Goal: Submit feedback/report problem: Submit feedback/report problem

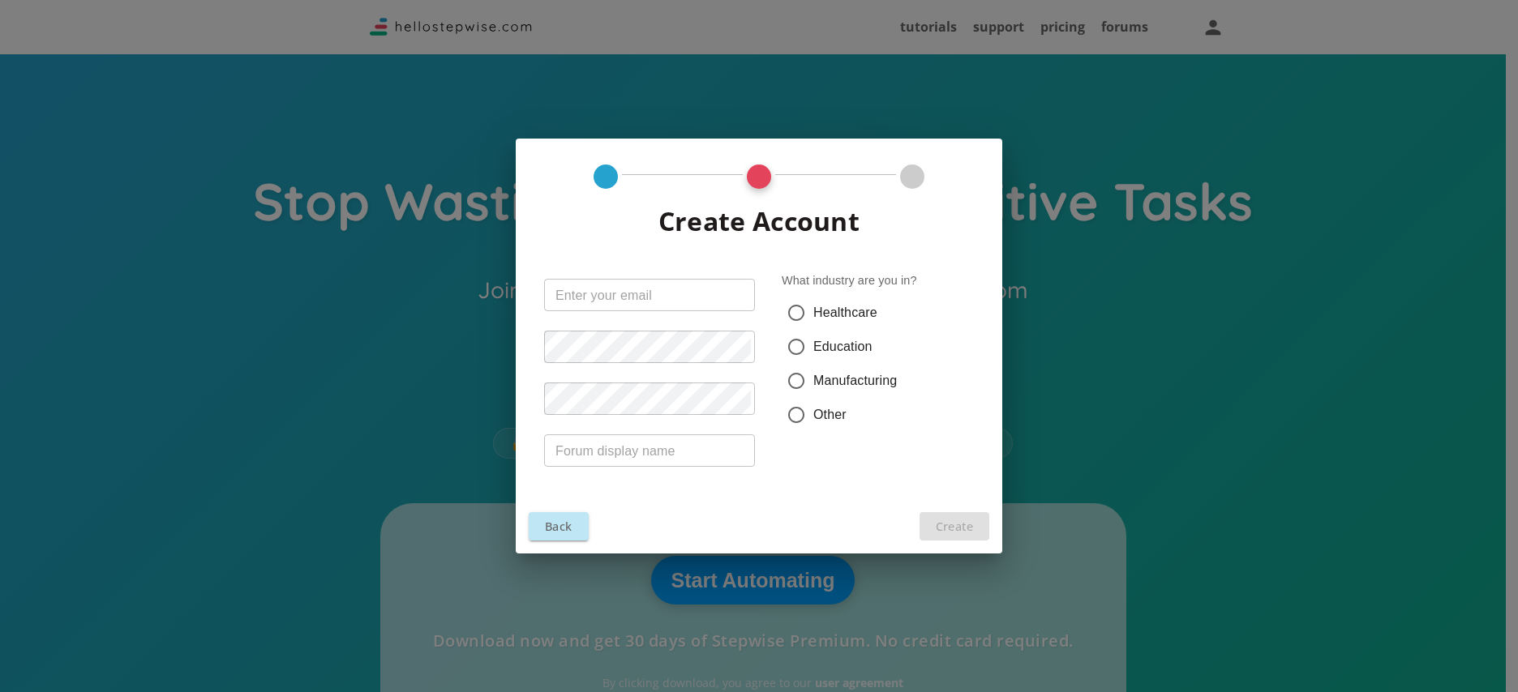
click at [797, 319] on input "Healthcare" at bounding box center [796, 313] width 34 height 34
radio input "true"
click at [636, 299] on input "text" at bounding box center [649, 295] width 211 height 32
type input "[PERSON_NAME][EMAIL_ADDRESS][PERSON_NAME][DOMAIN_NAME]"
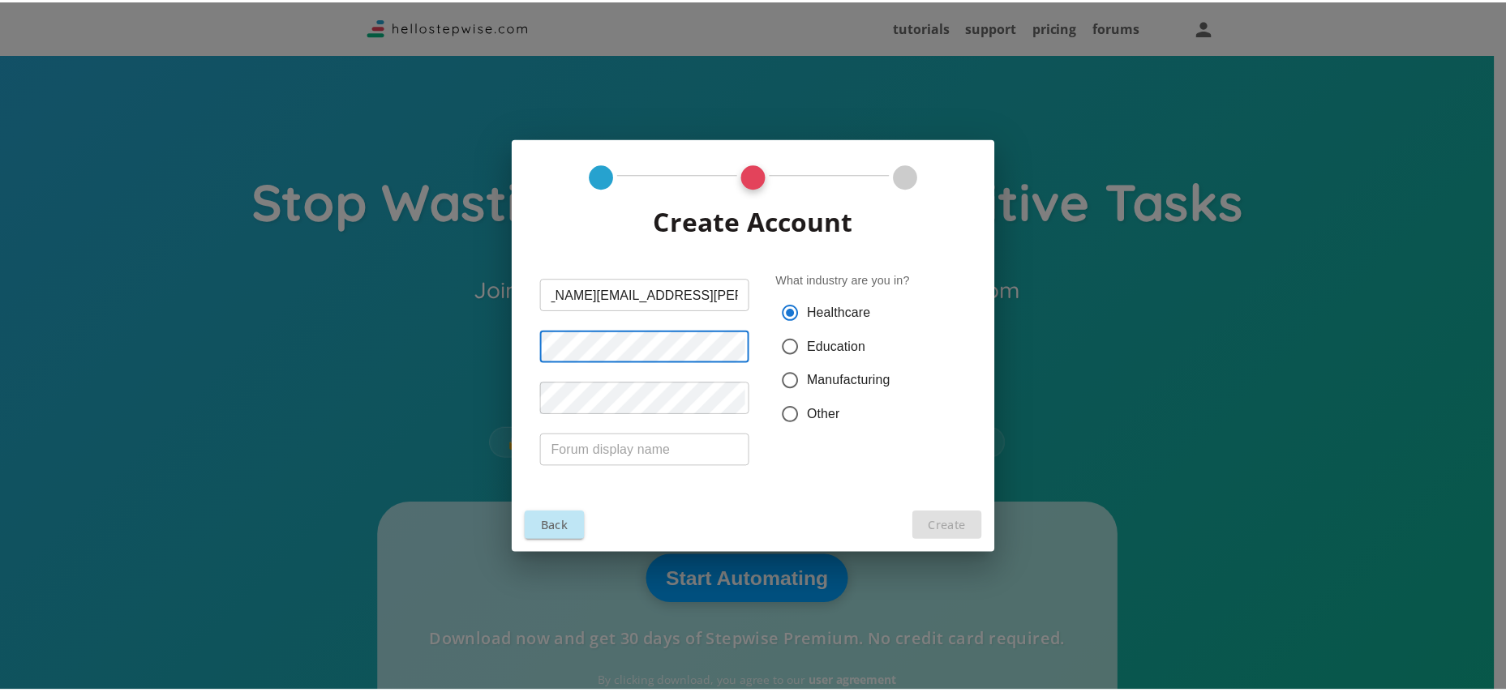
scroll to position [0, 0]
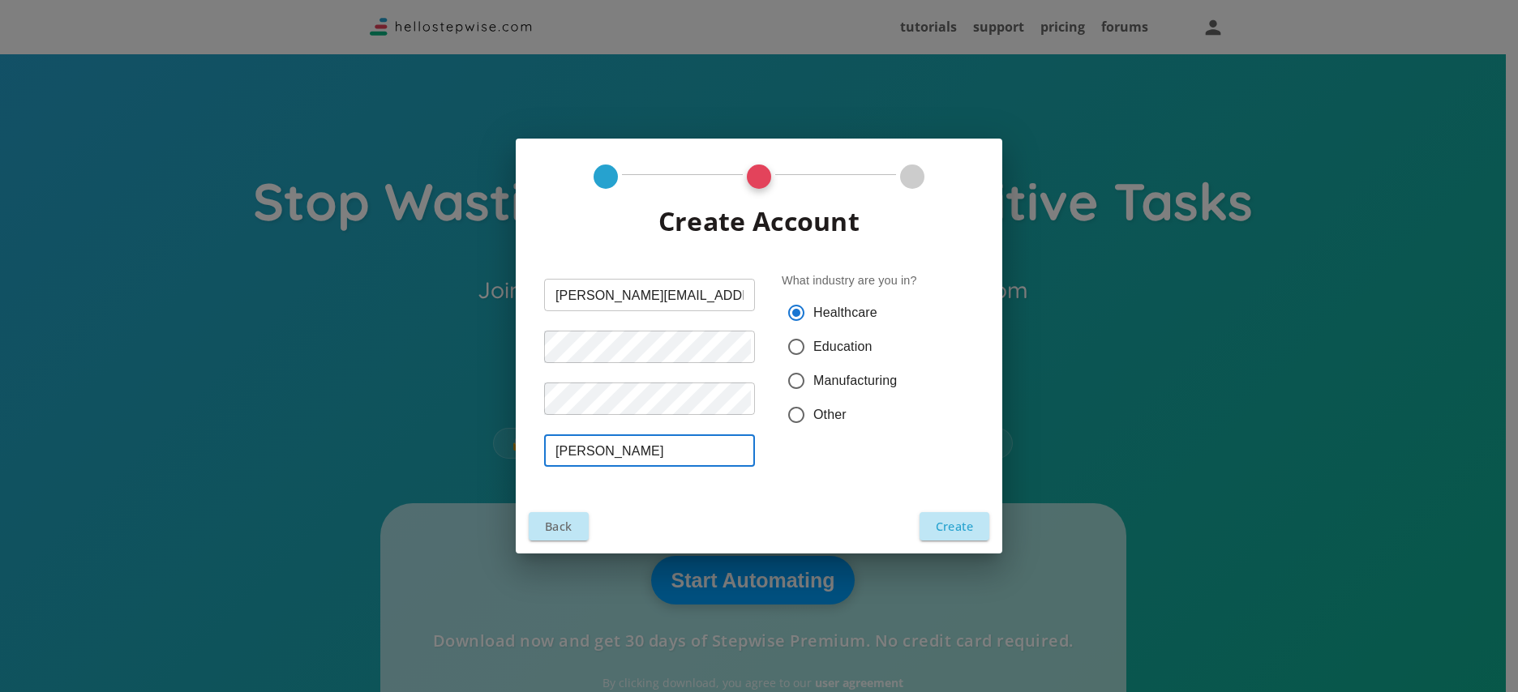
type input "[PERSON_NAME]"
click at [953, 521] on button "Create" at bounding box center [955, 526] width 70 height 28
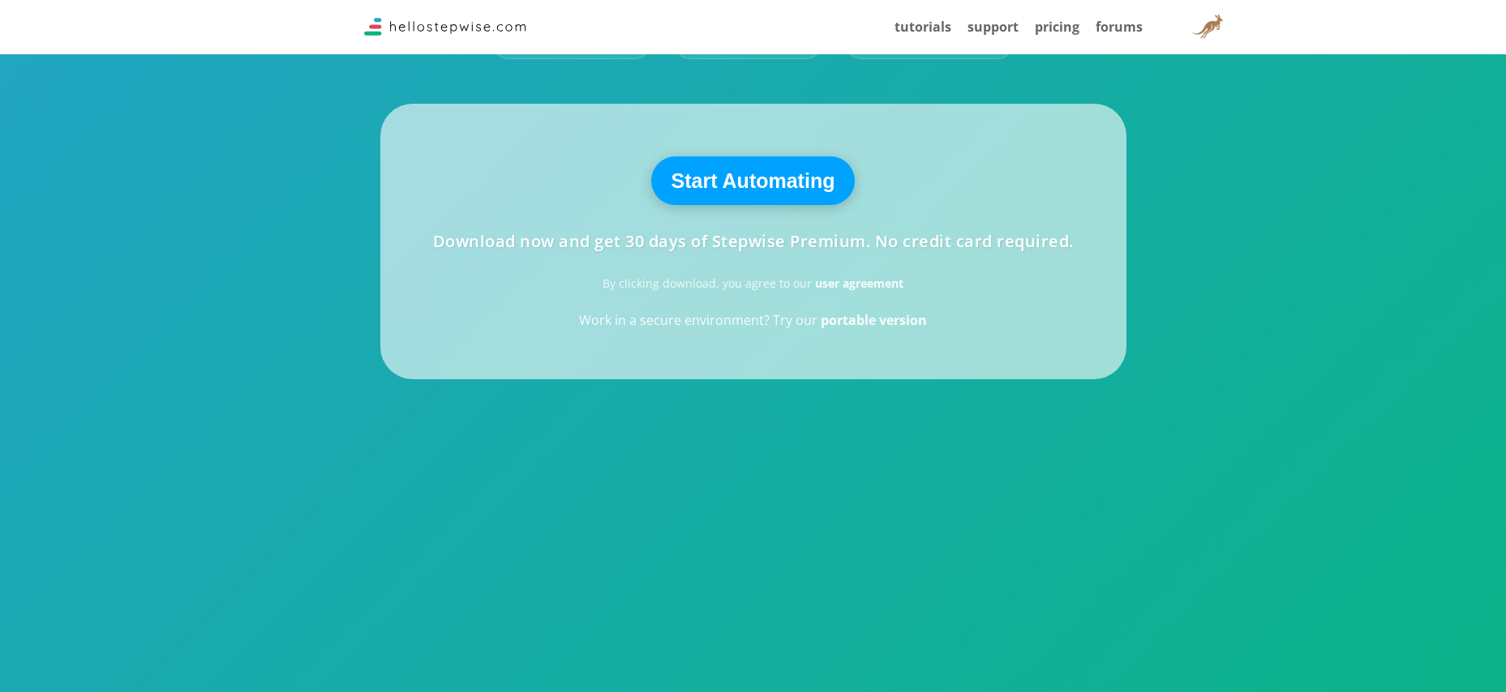
scroll to position [405, 0]
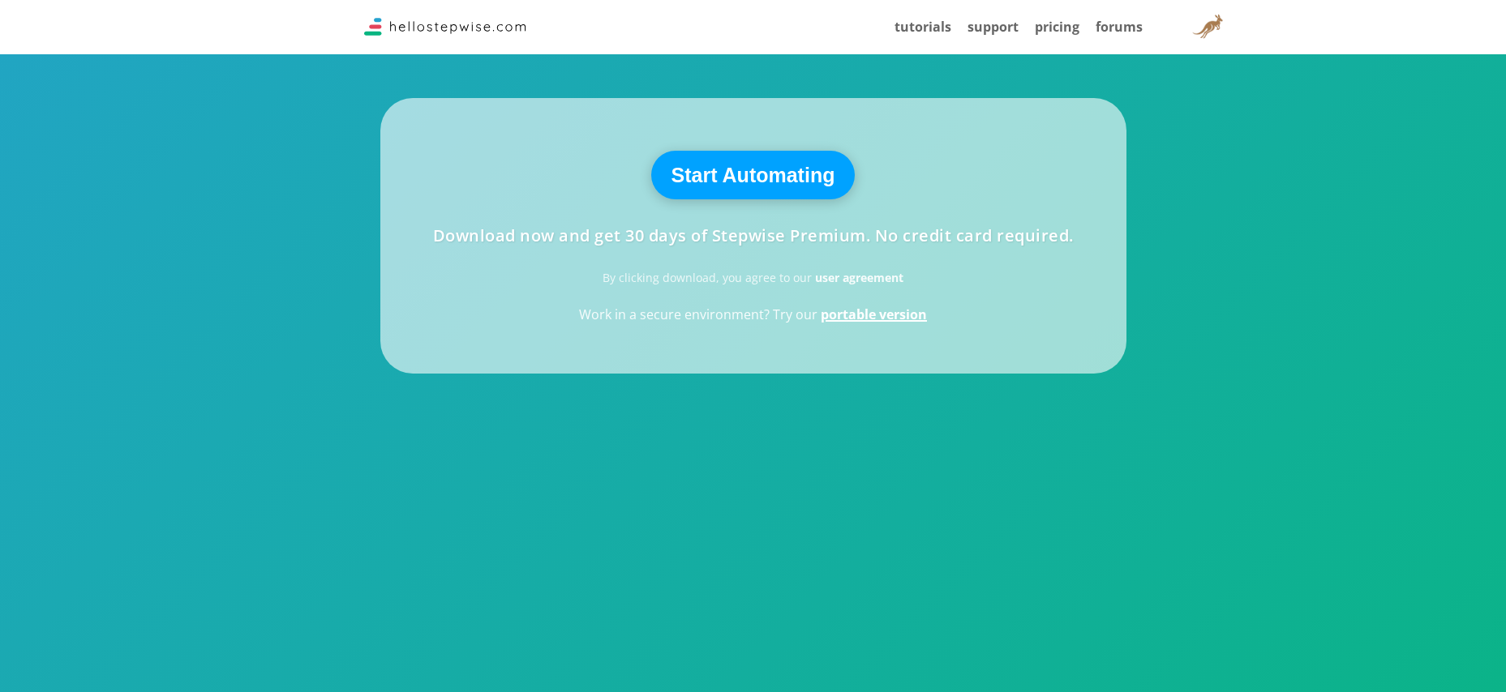
click at [863, 317] on strong "portable version" at bounding box center [874, 315] width 106 height 18
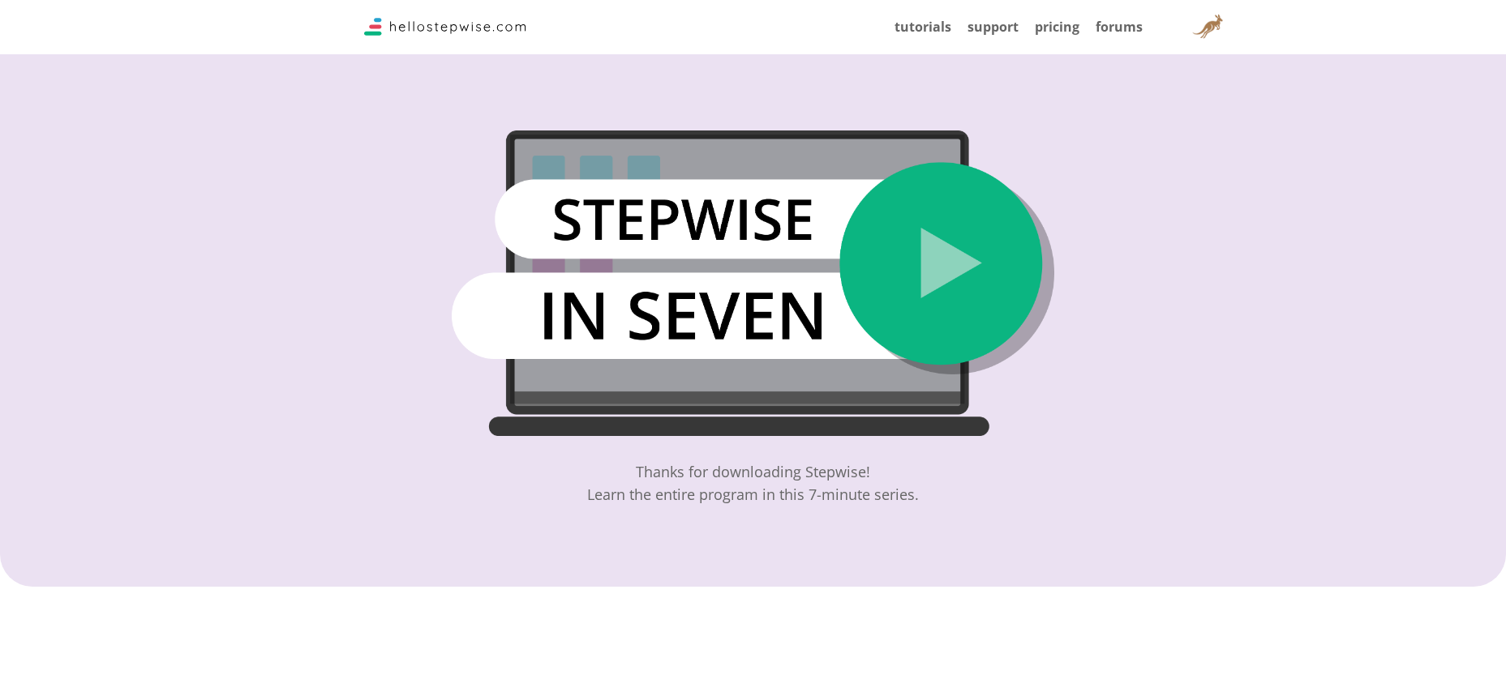
click at [941, 233] on img at bounding box center [753, 284] width 602 height 306
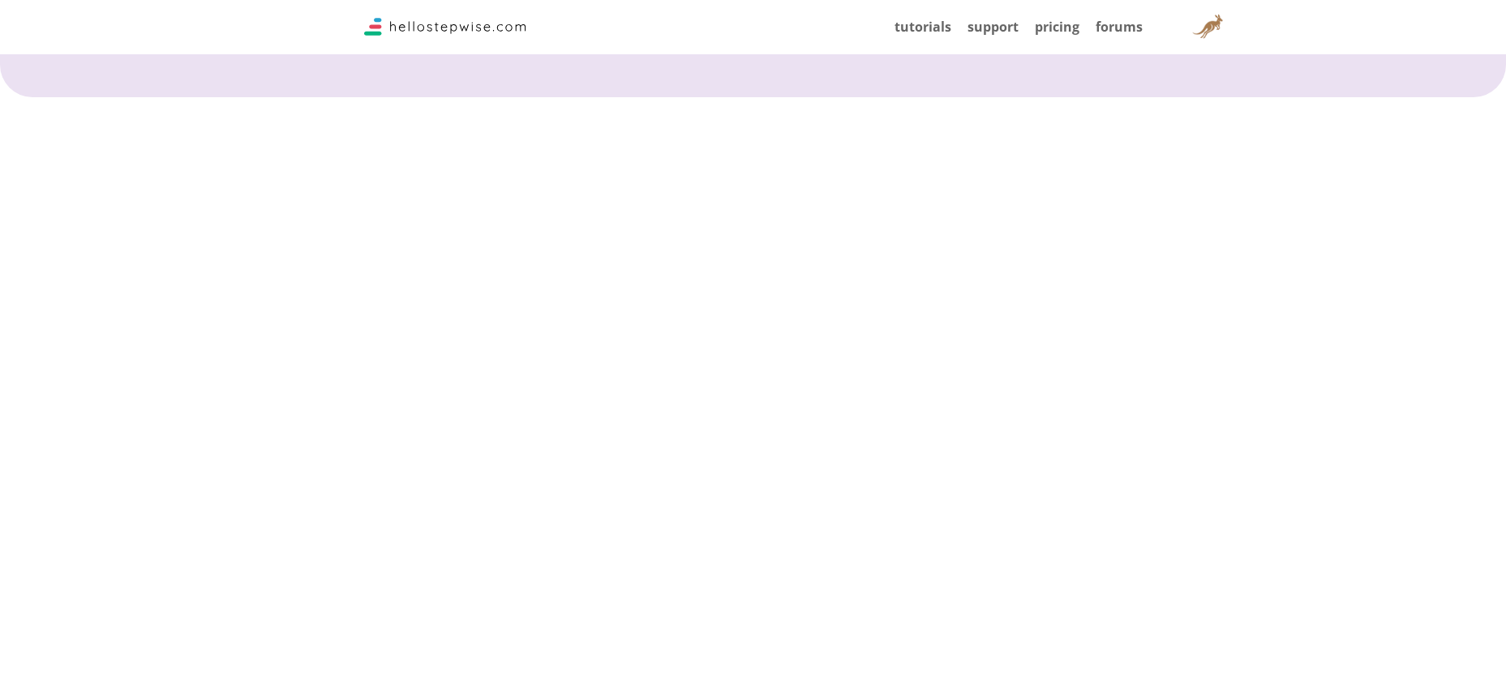
scroll to position [487, 0]
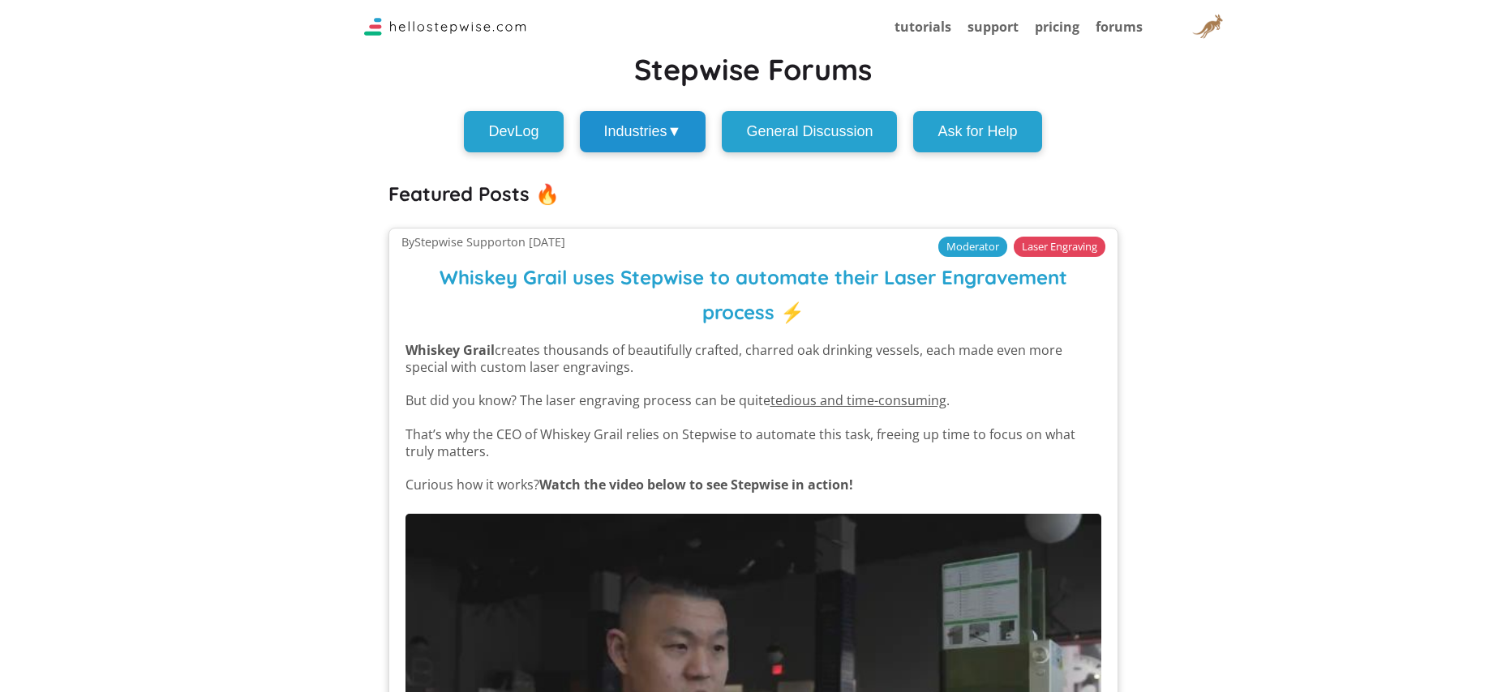
click at [664, 131] on button "Industries ▼" at bounding box center [643, 131] width 126 height 41
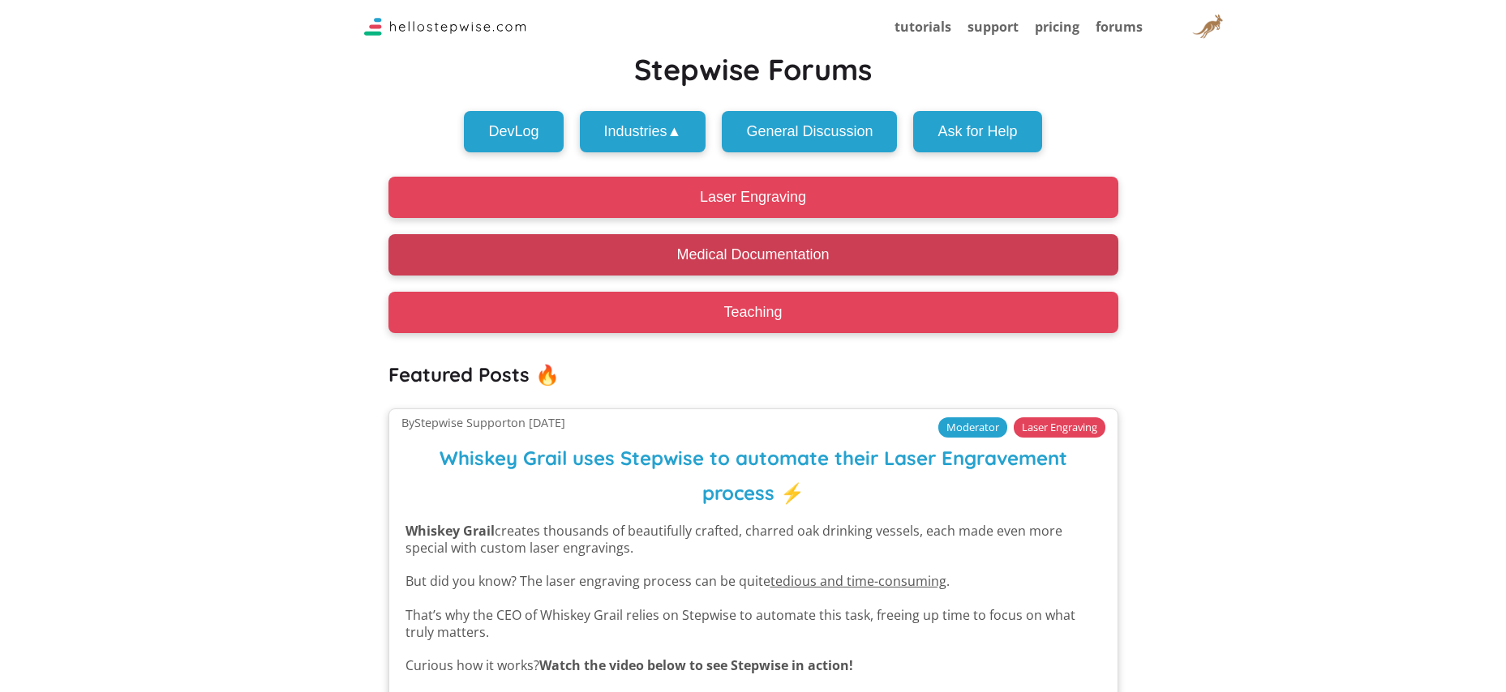
click at [703, 246] on button "Medical Documentation" at bounding box center [753, 254] width 730 height 41
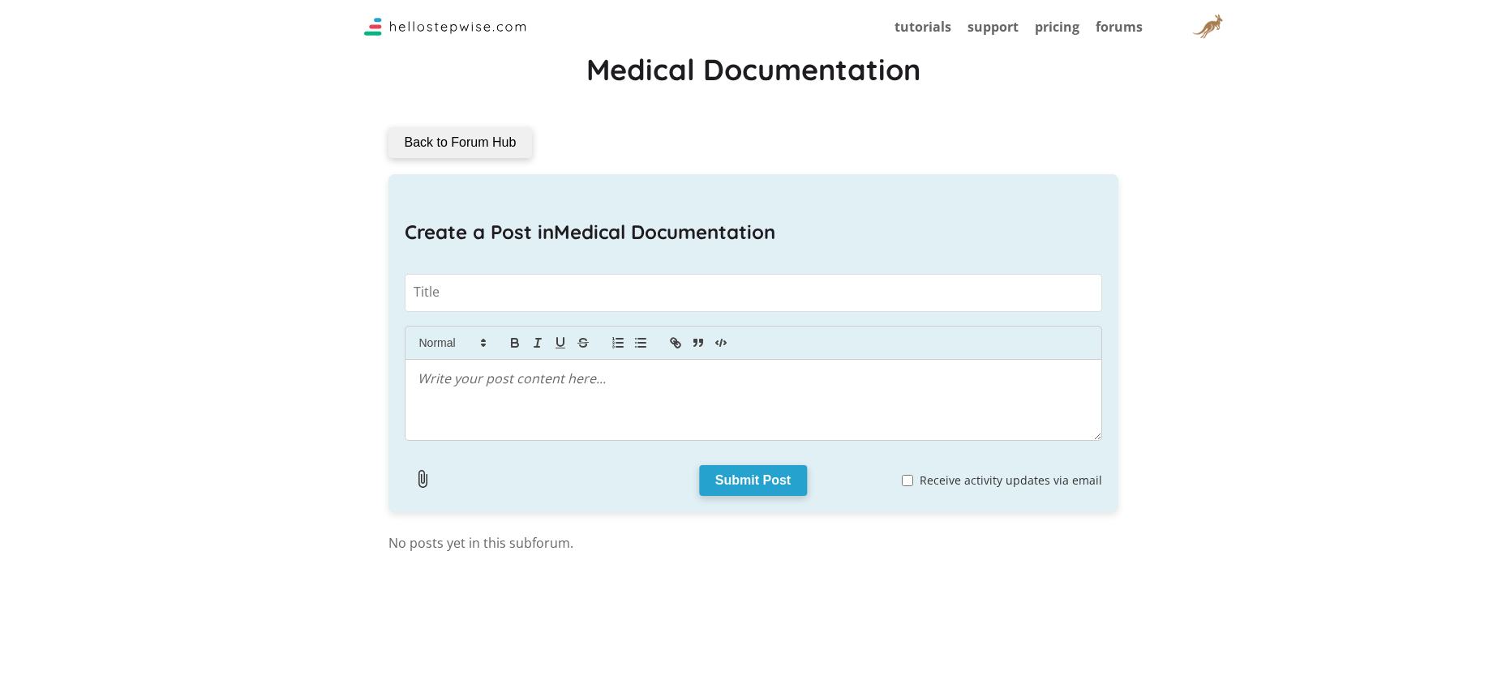
click at [441, 133] on button "Back to Forum Hub" at bounding box center [460, 142] width 144 height 31
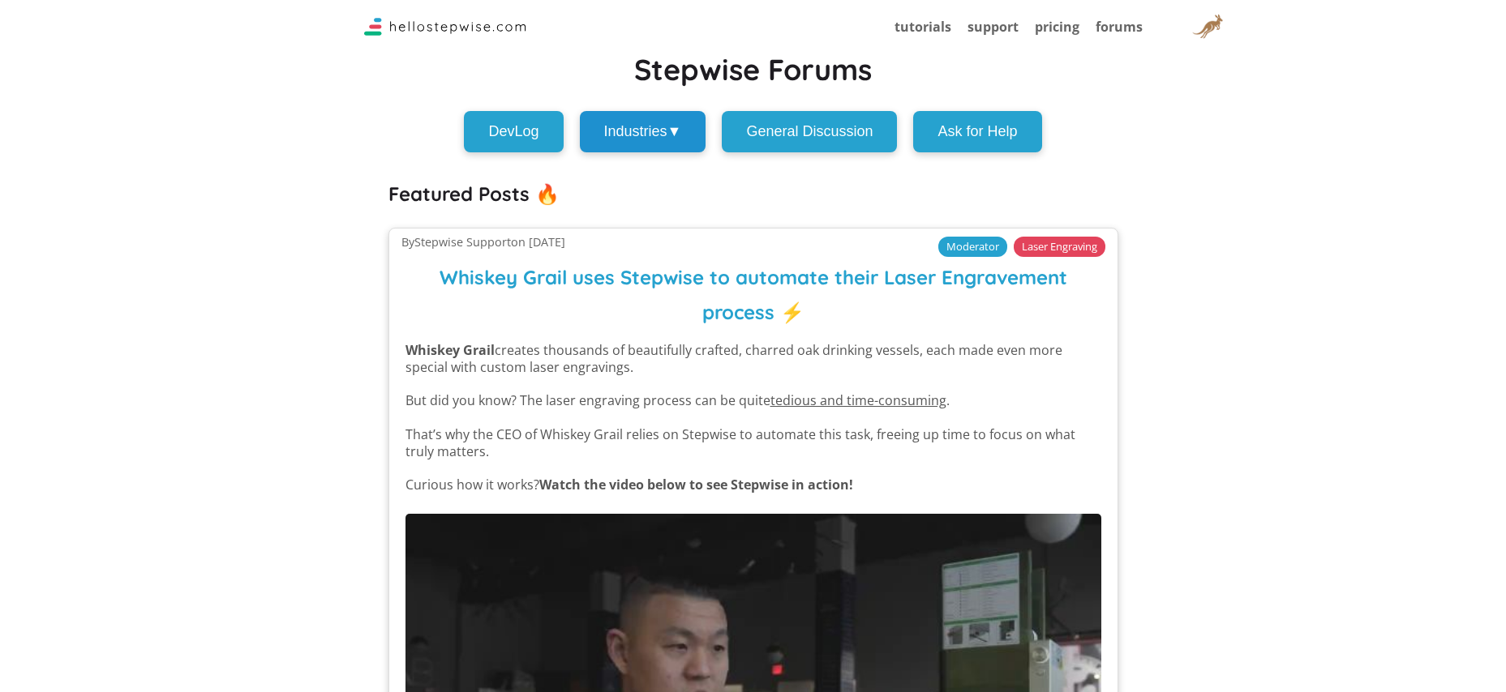
click at [673, 126] on button "Industries ▼" at bounding box center [643, 131] width 126 height 41
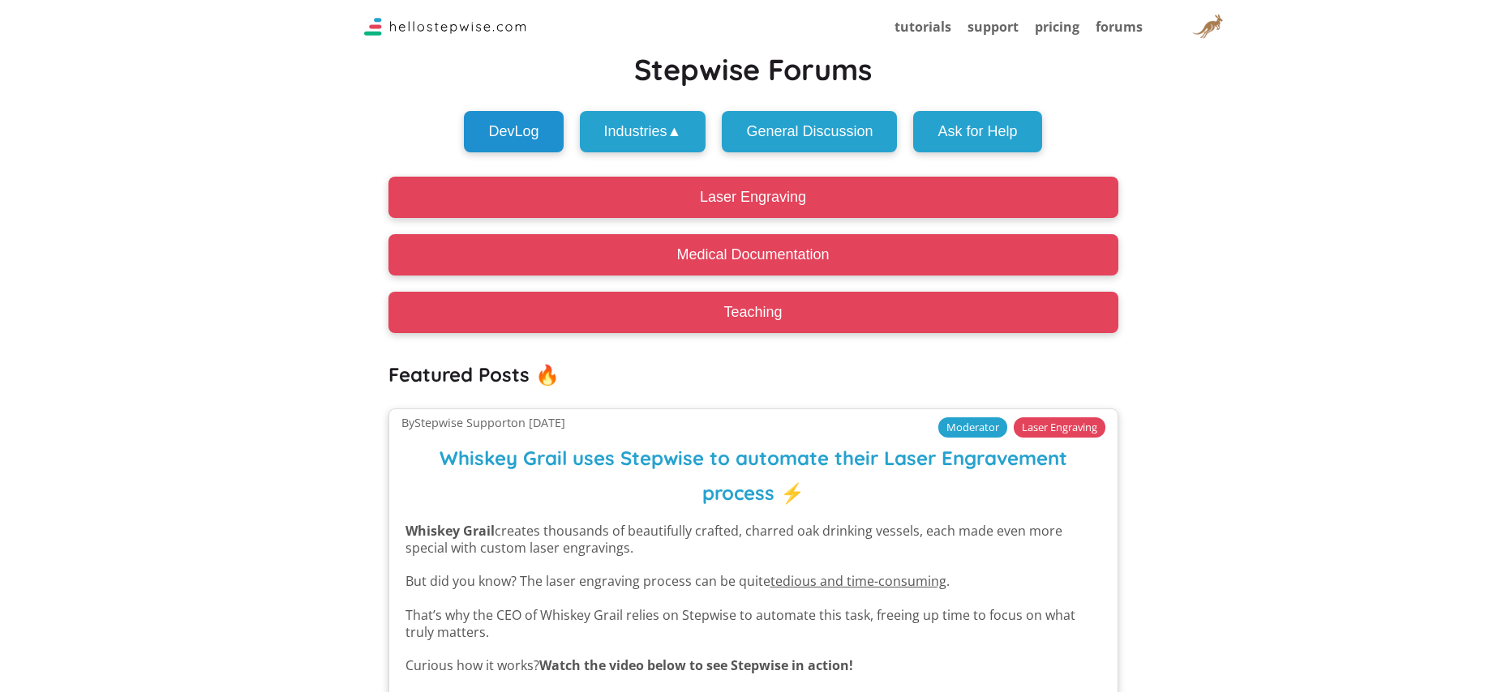
click at [512, 124] on button "DevLog" at bounding box center [513, 131] width 99 height 41
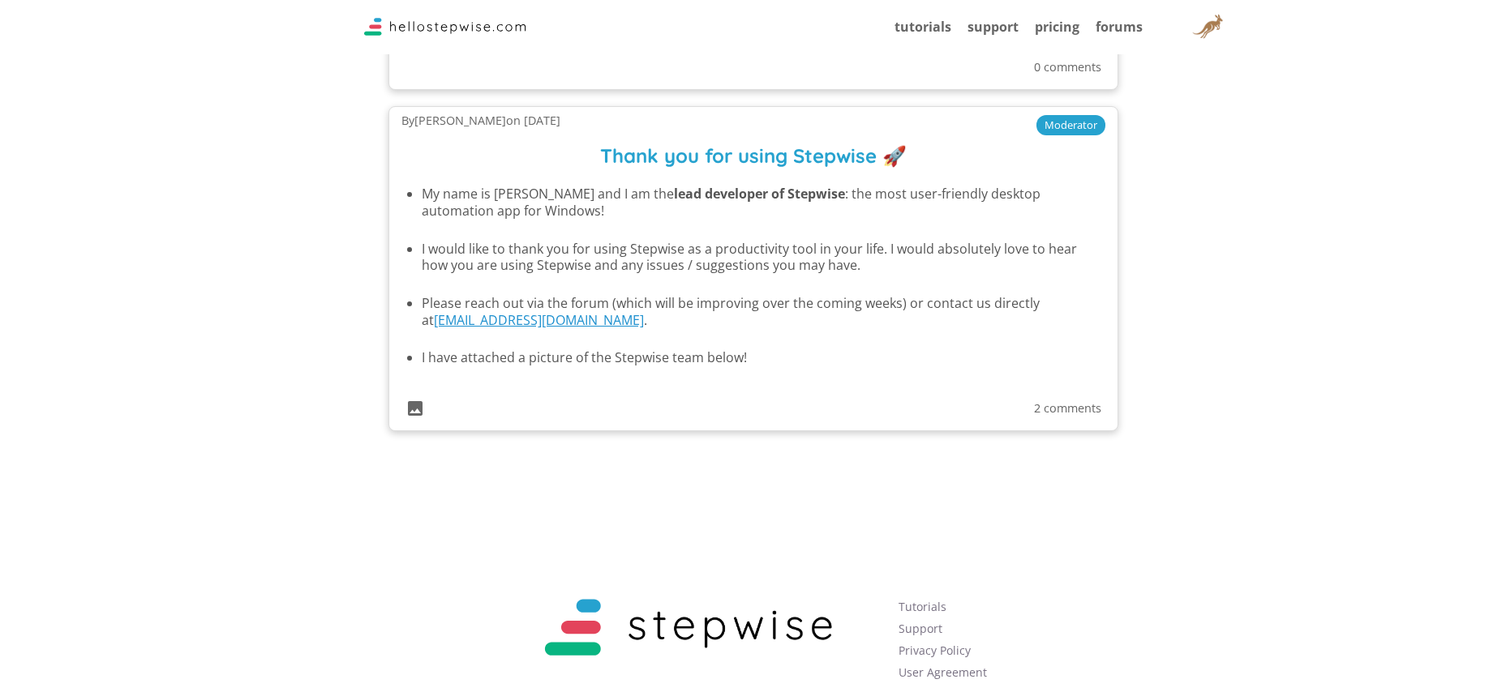
scroll to position [691, 0]
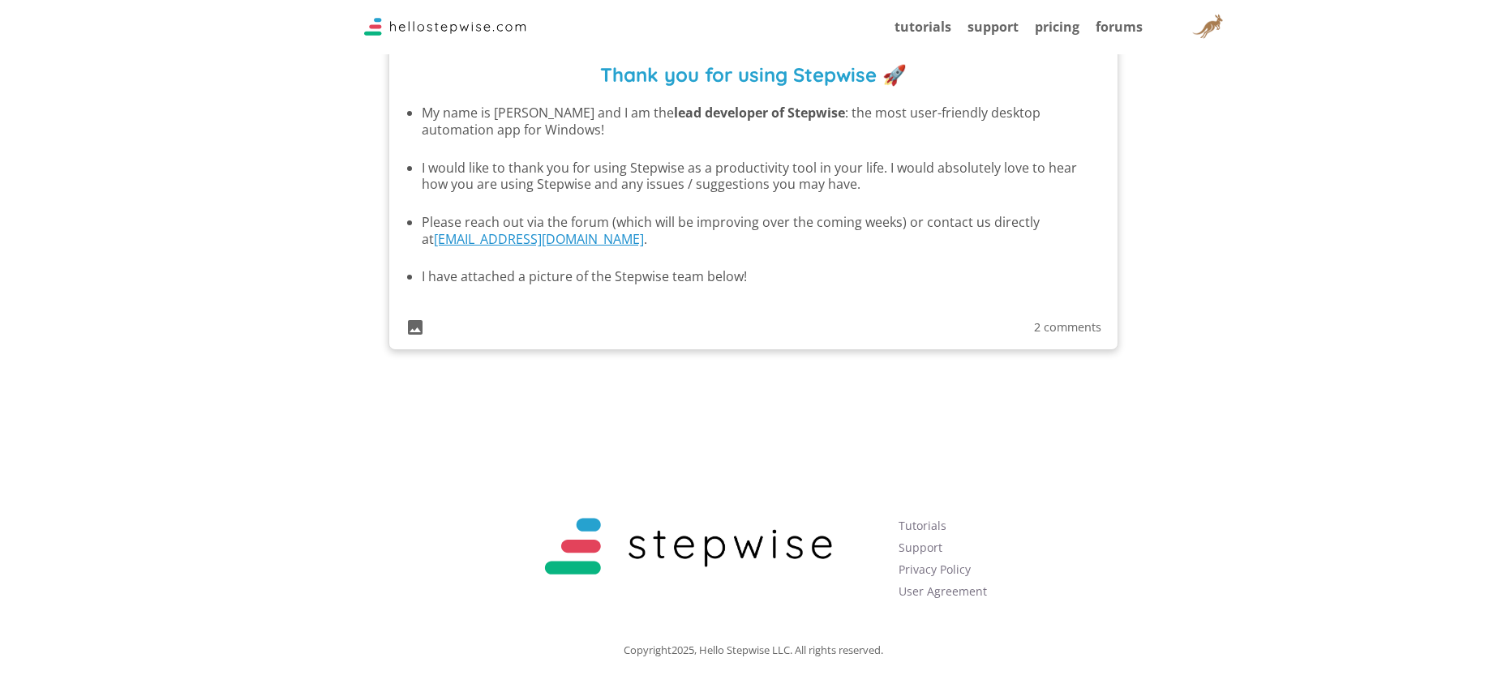
click at [1065, 327] on p "2 comments" at bounding box center [753, 327] width 696 height 11
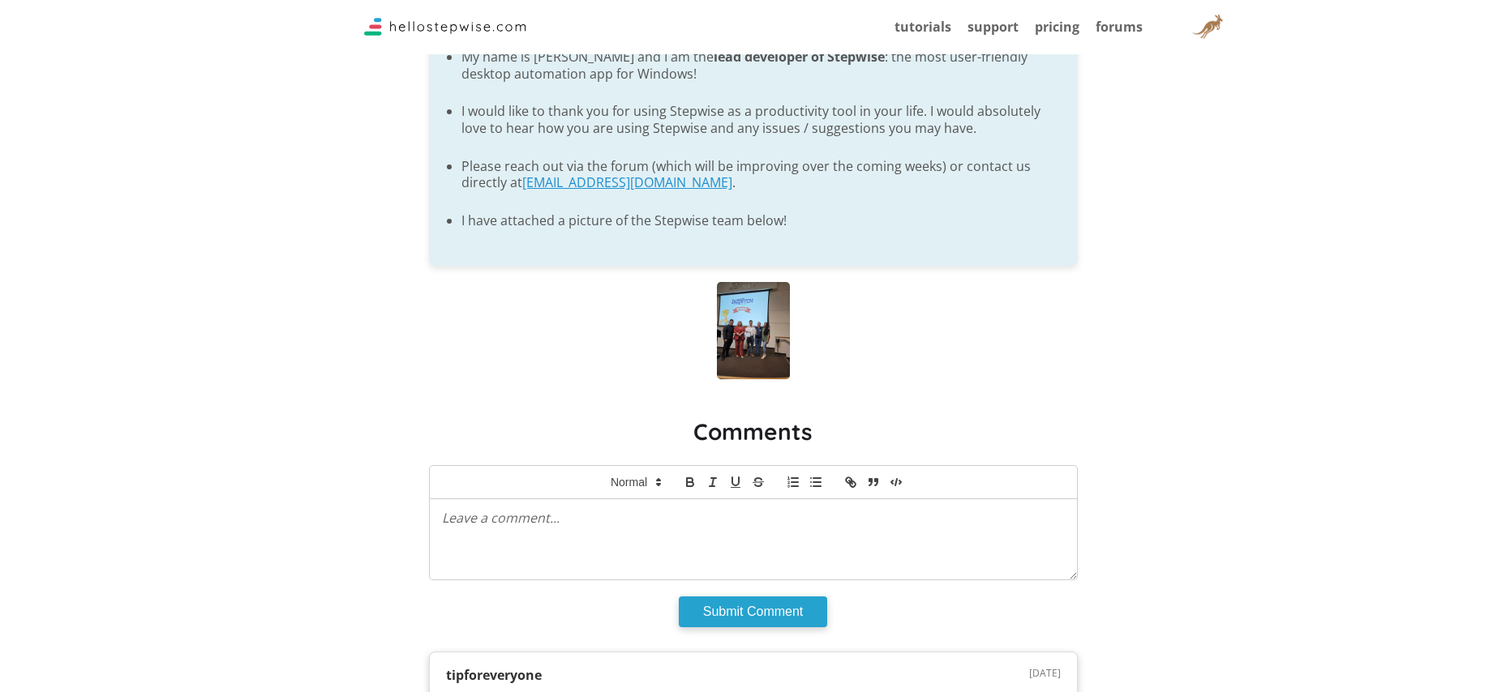
scroll to position [81, 0]
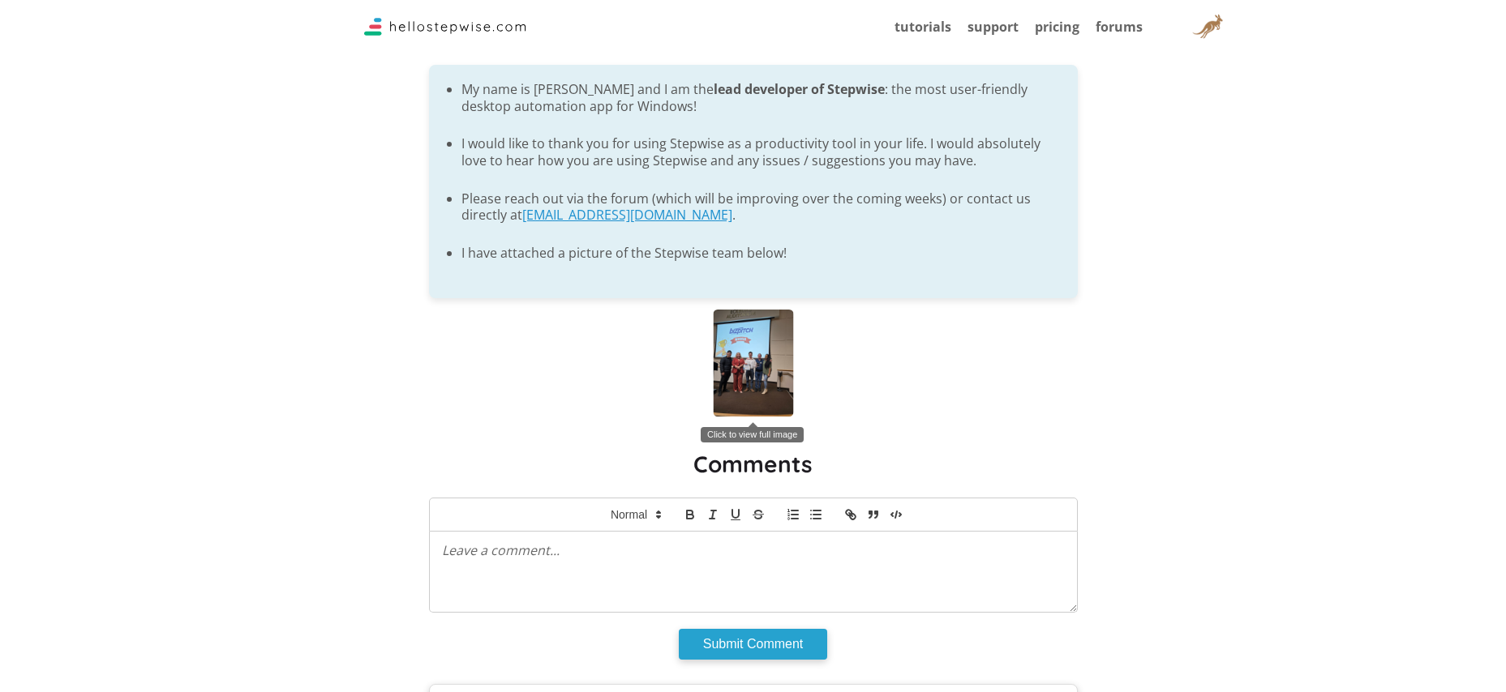
click at [757, 361] on img "Click to view full image" at bounding box center [753, 363] width 80 height 107
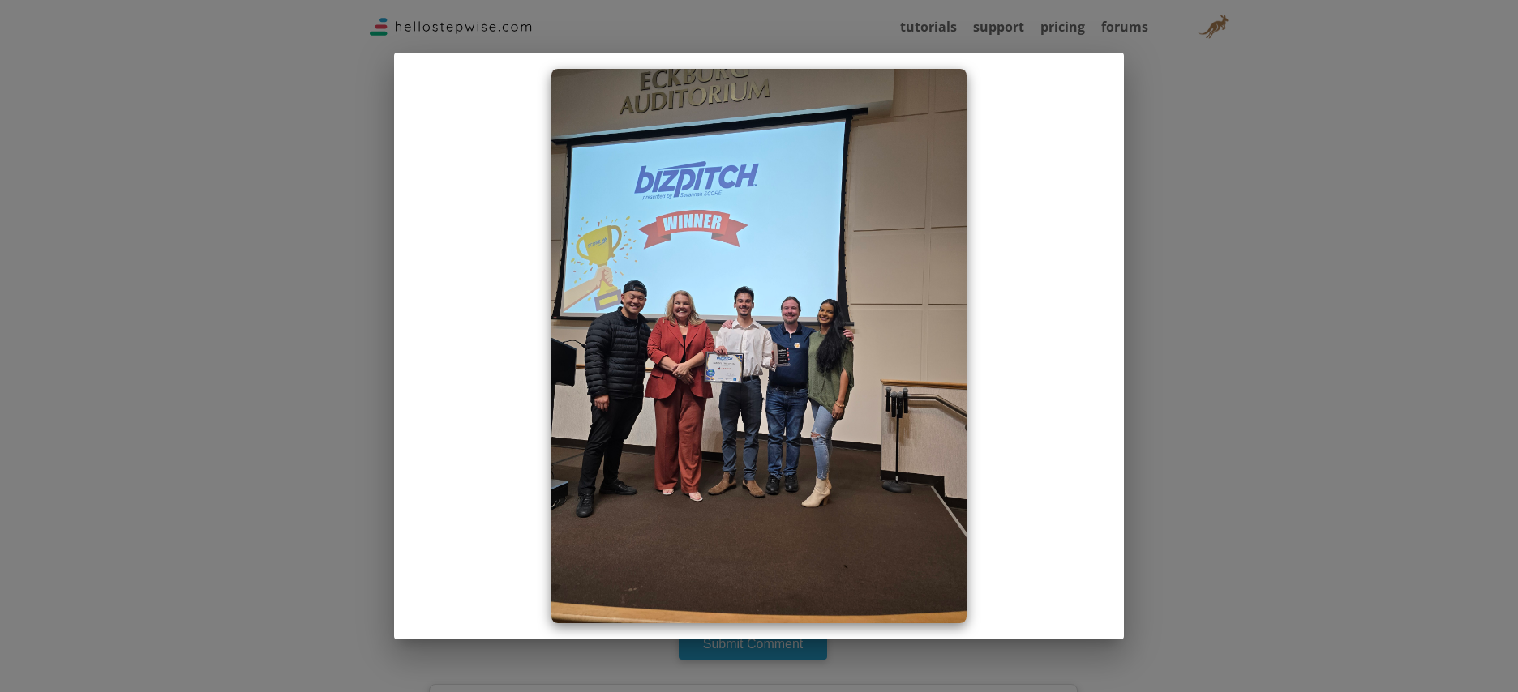
click at [1196, 159] on div at bounding box center [759, 346] width 1518 height 692
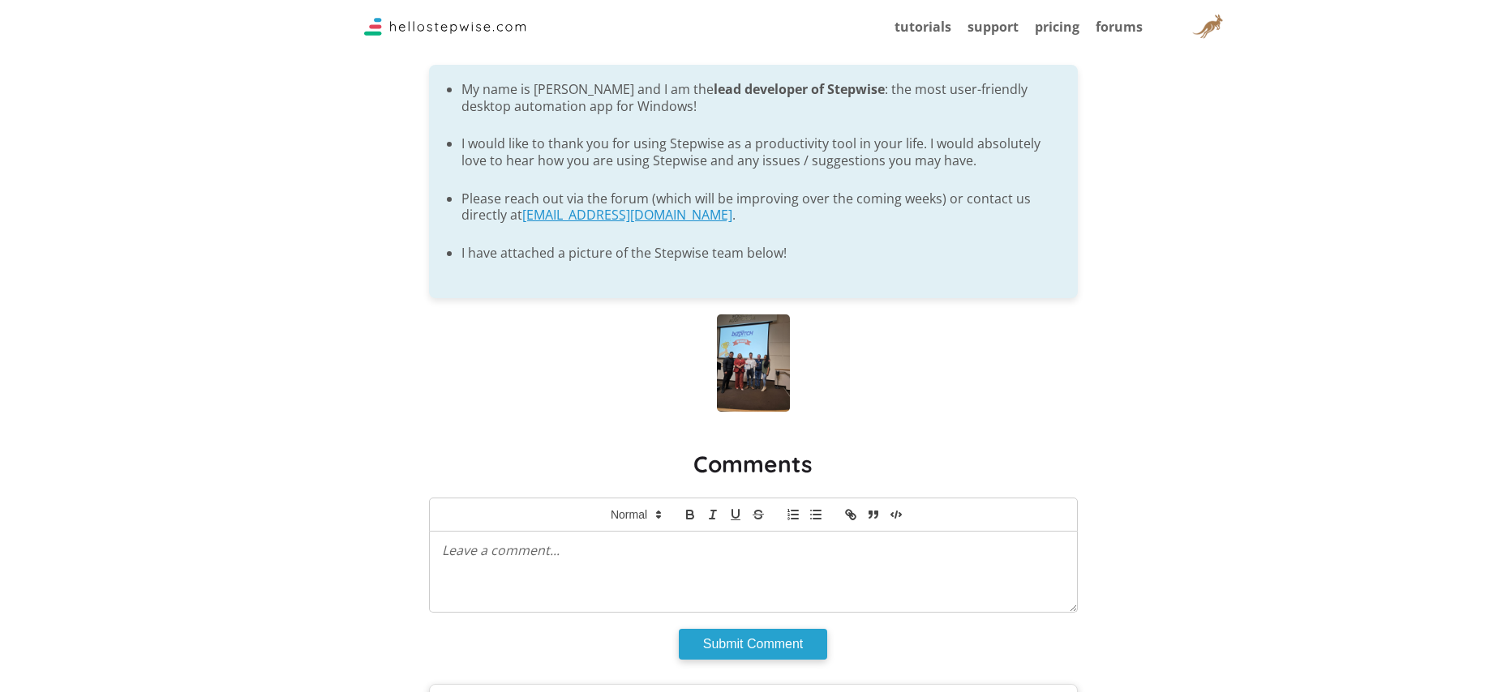
scroll to position [0, 0]
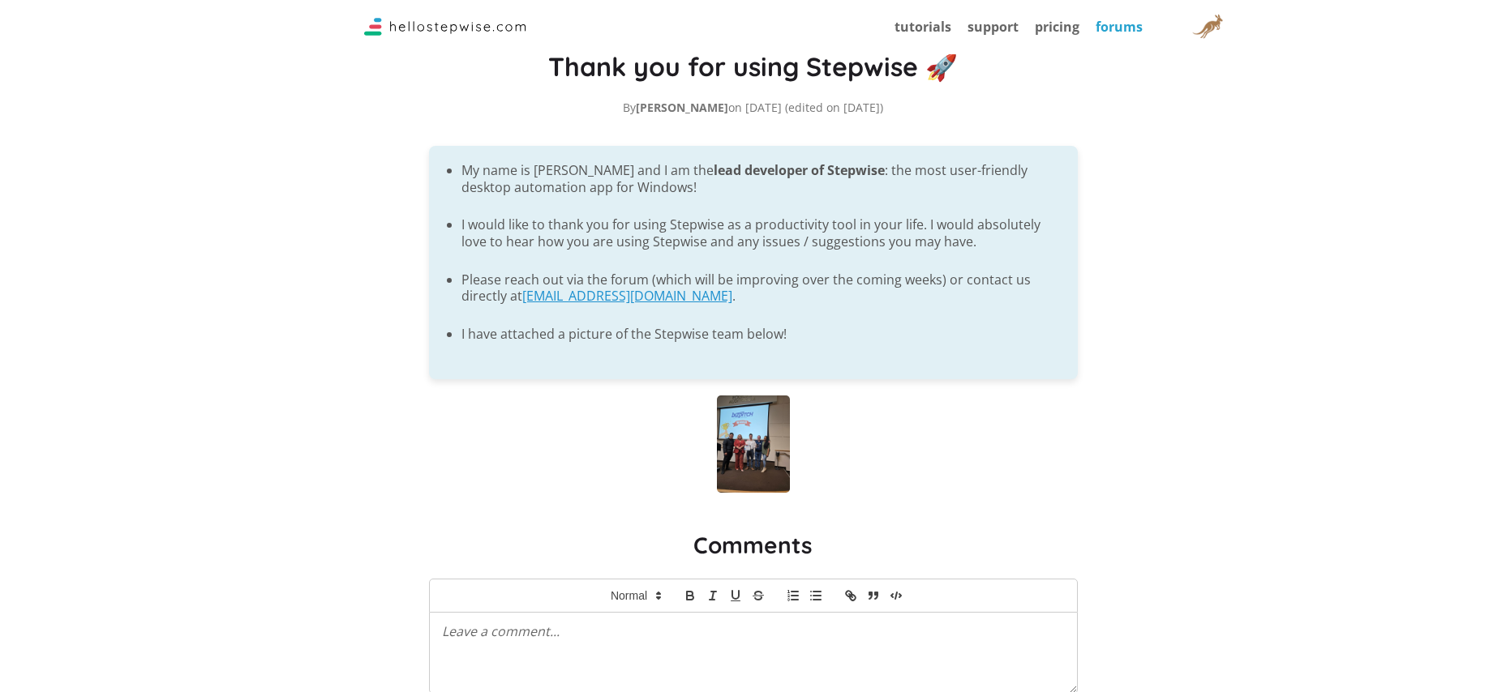
click at [1108, 25] on link "forums" at bounding box center [1118, 27] width 47 height 18
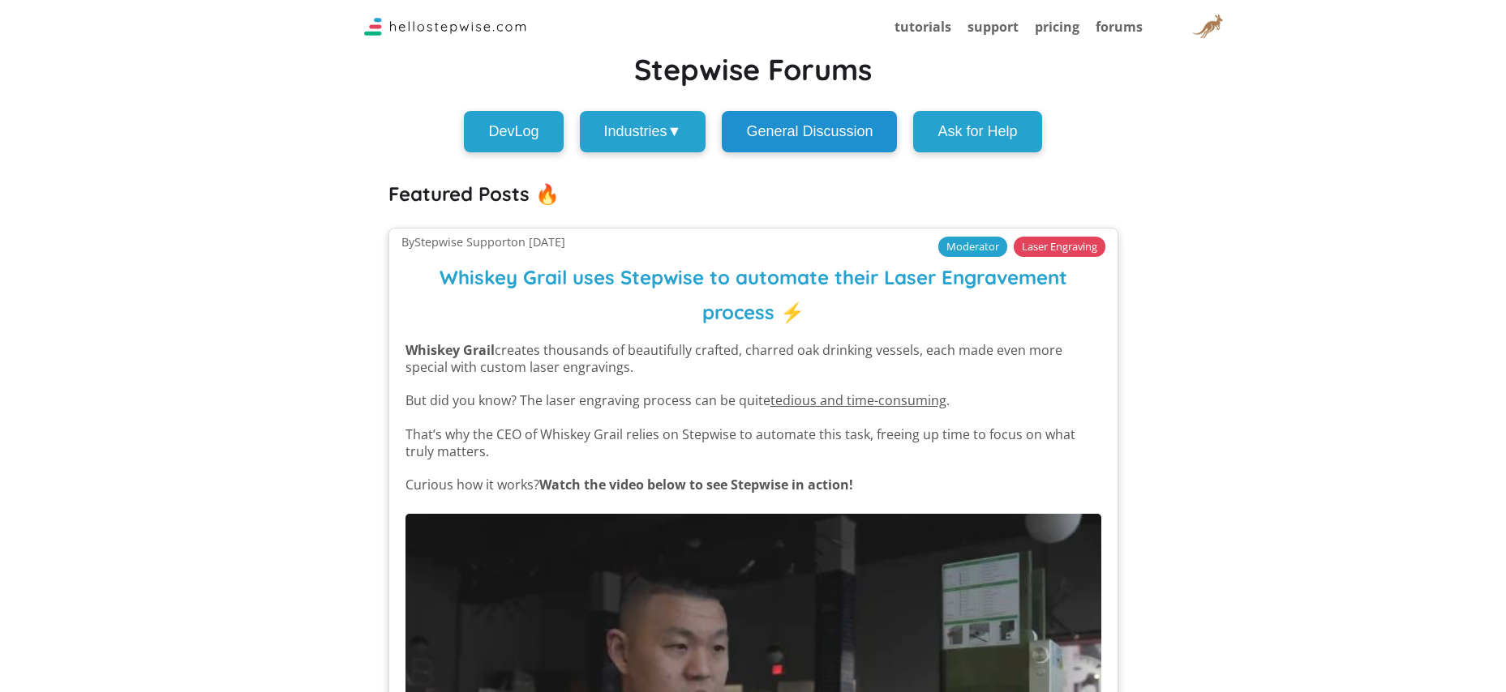
click at [858, 128] on button "General Discussion" at bounding box center [809, 131] width 175 height 41
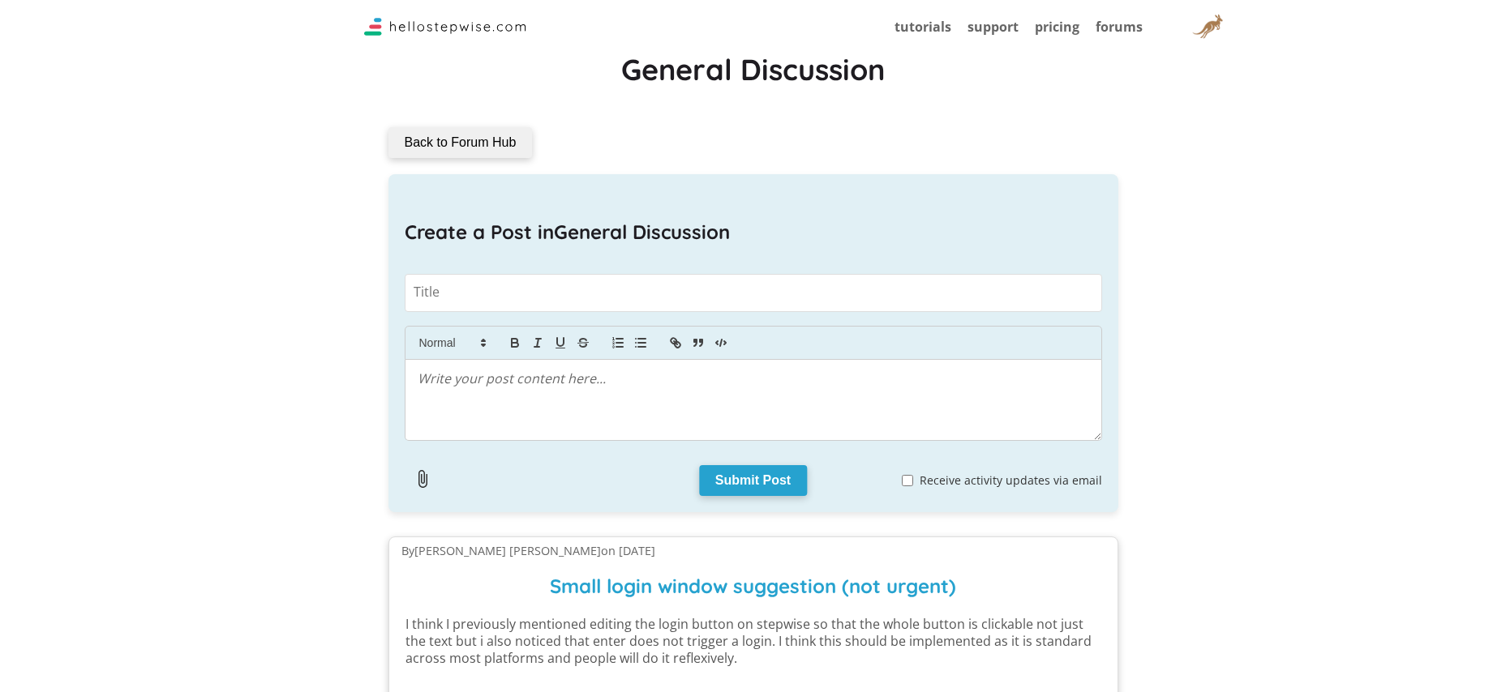
click at [439, 141] on button "Back to Forum Hub" at bounding box center [460, 142] width 144 height 31
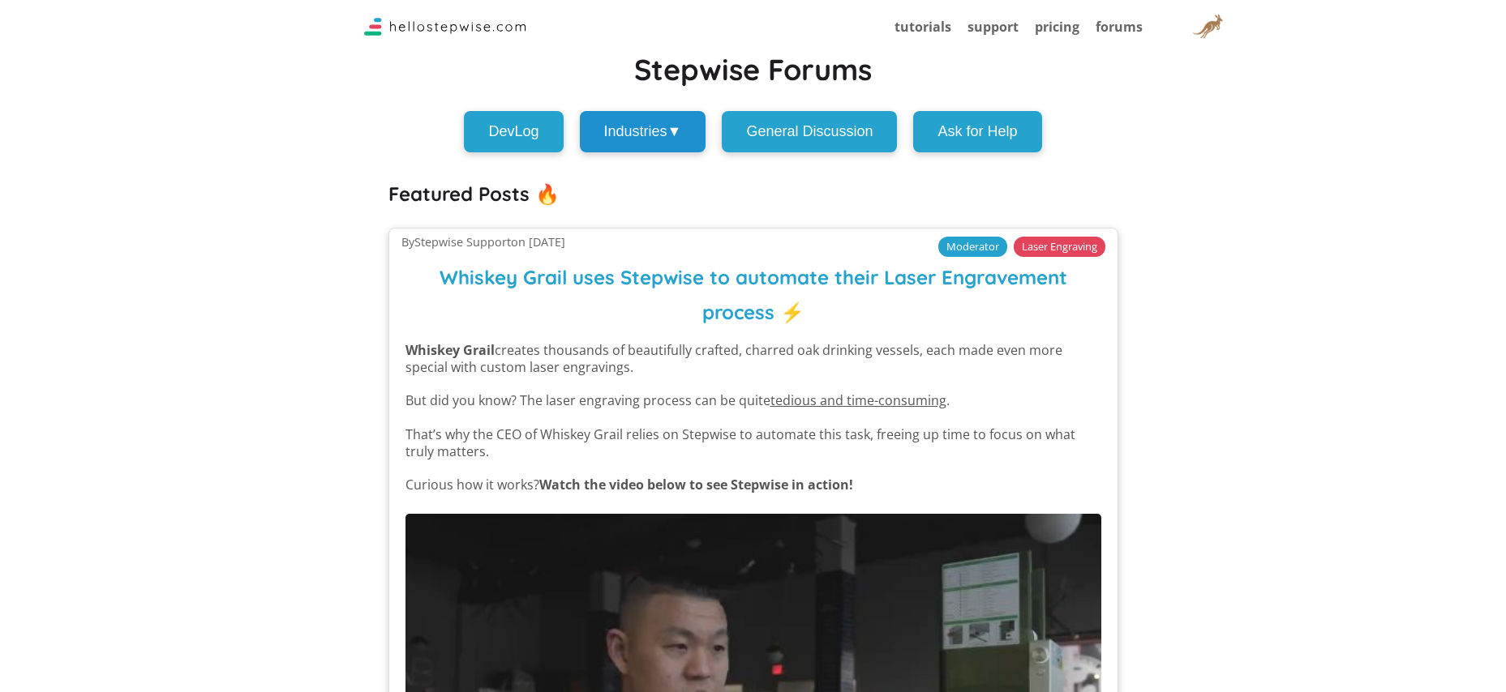
click at [629, 126] on button "Industries ▼" at bounding box center [643, 131] width 126 height 41
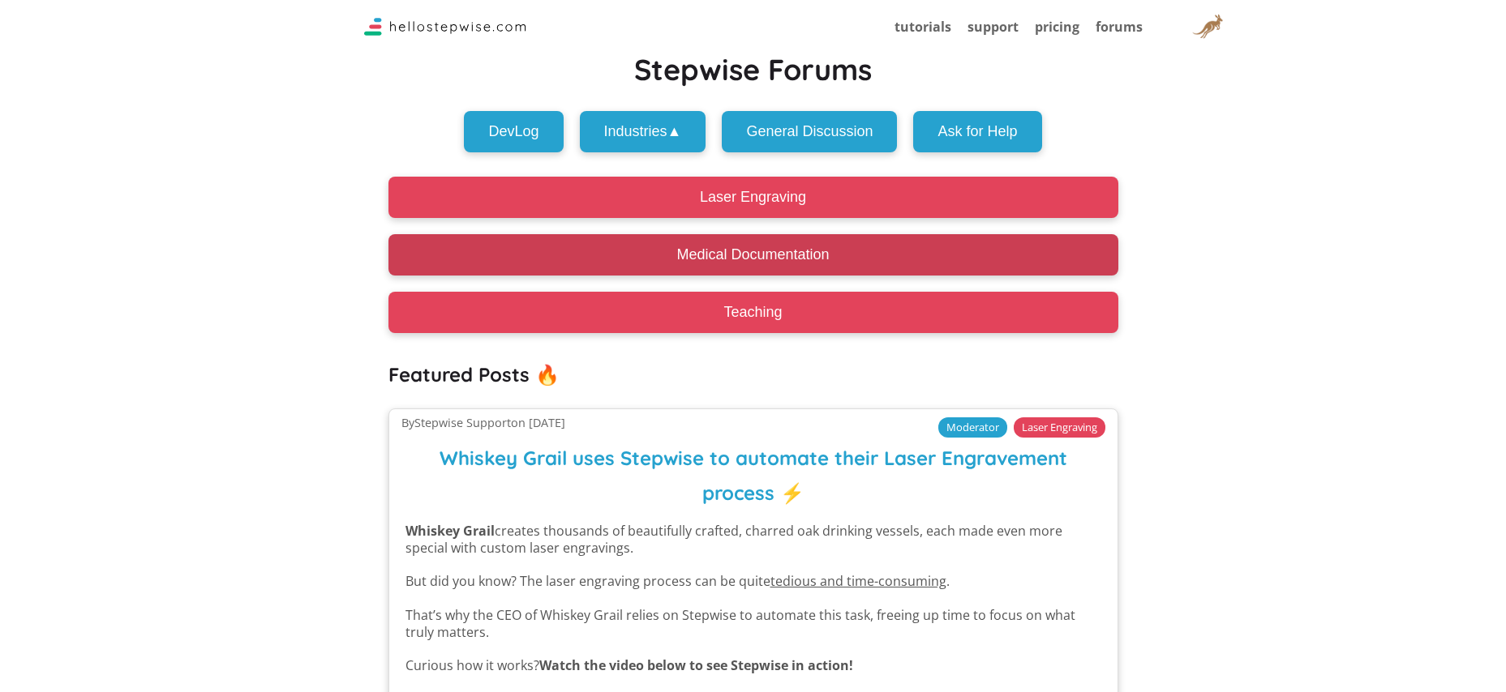
click at [667, 251] on button "Medical Documentation" at bounding box center [753, 254] width 730 height 41
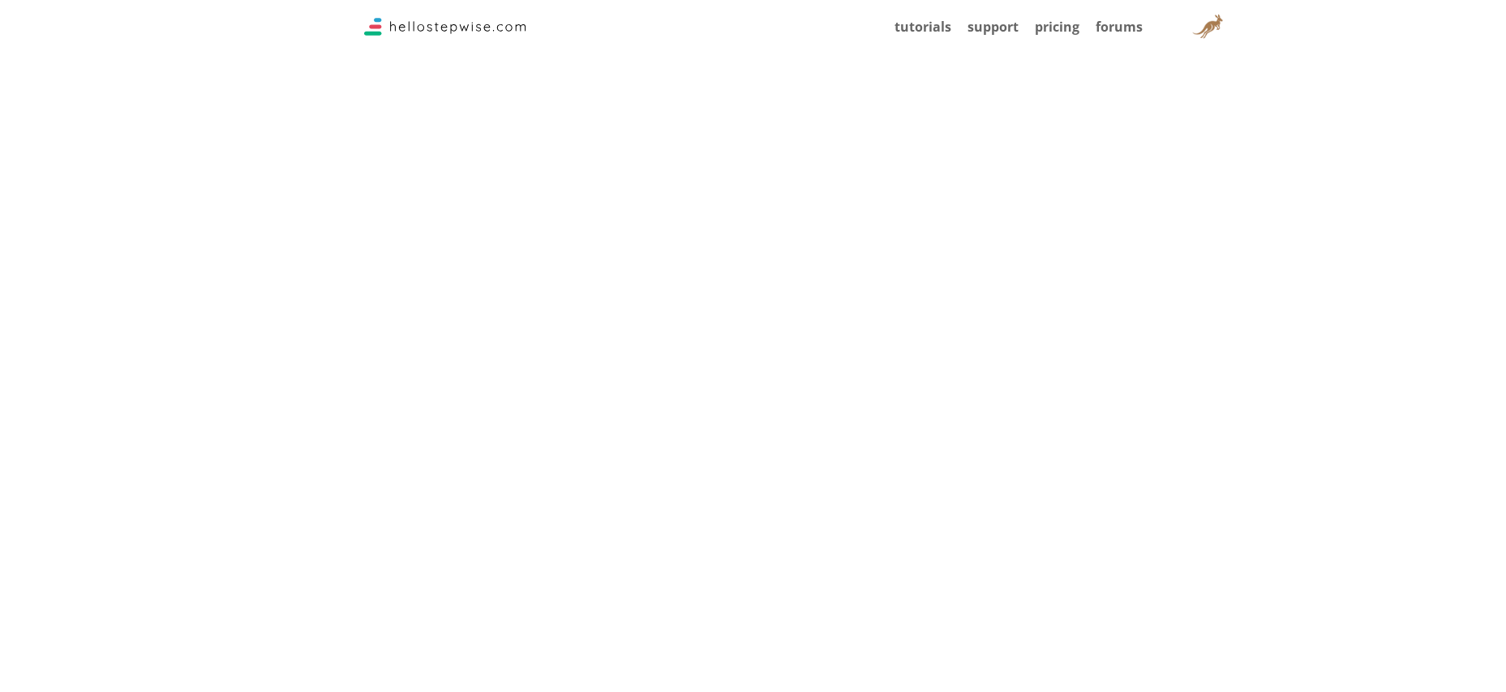
scroll to position [3528, 0]
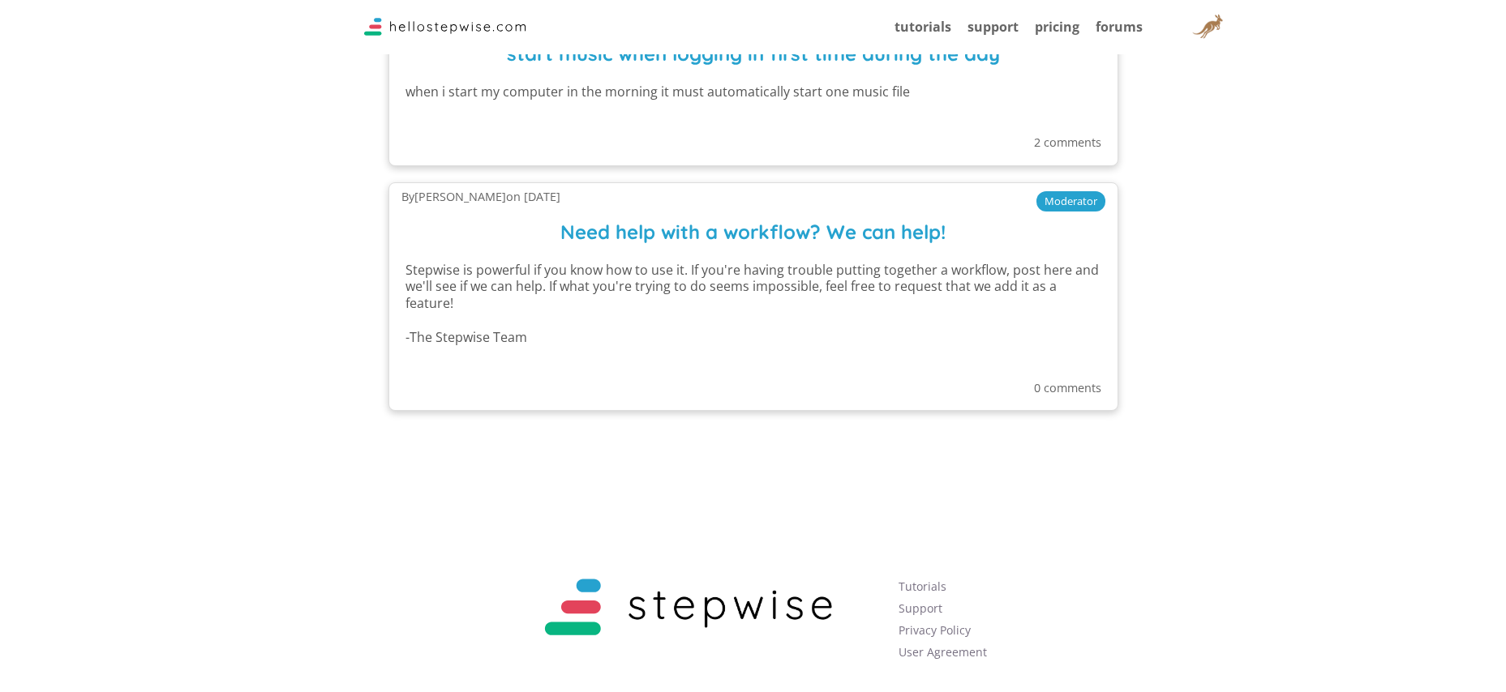
scroll to position [2874, 0]
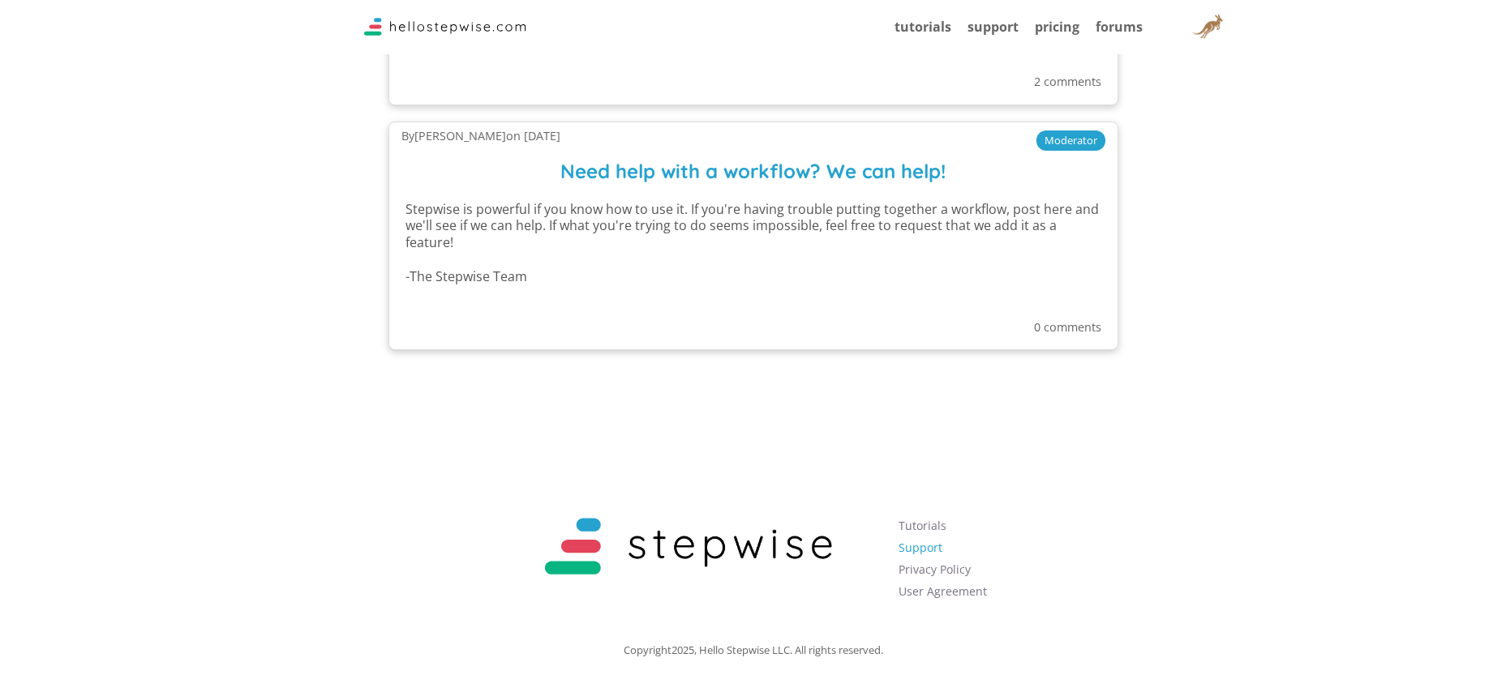
click at [912, 545] on link "Support" at bounding box center [920, 547] width 44 height 15
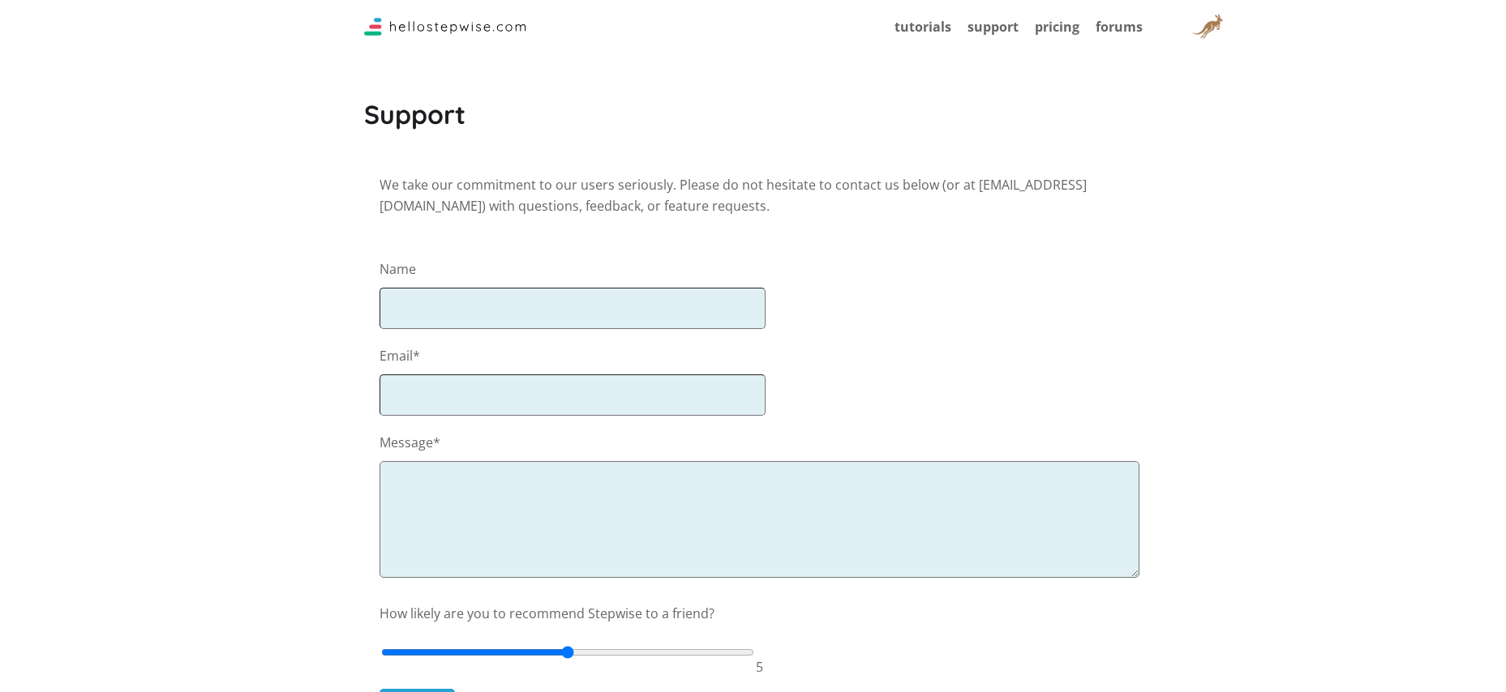
click at [421, 307] on input "text" at bounding box center [572, 308] width 387 height 41
type input "[PERSON_NAME]"
type input "[PERSON_NAME][EMAIL_ADDRESS][PERSON_NAME][DOMAIN_NAME]"
click at [422, 476] on textarea at bounding box center [759, 519] width 761 height 117
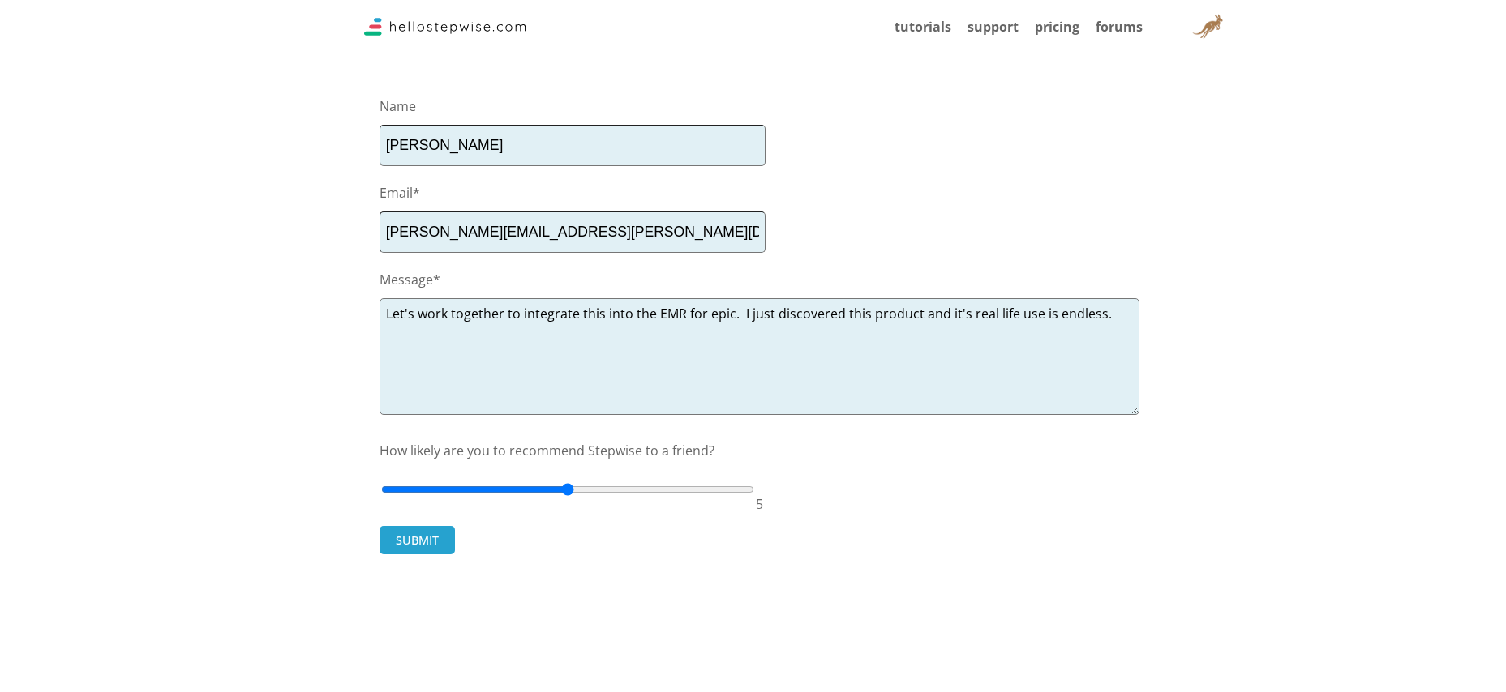
scroll to position [356, 0]
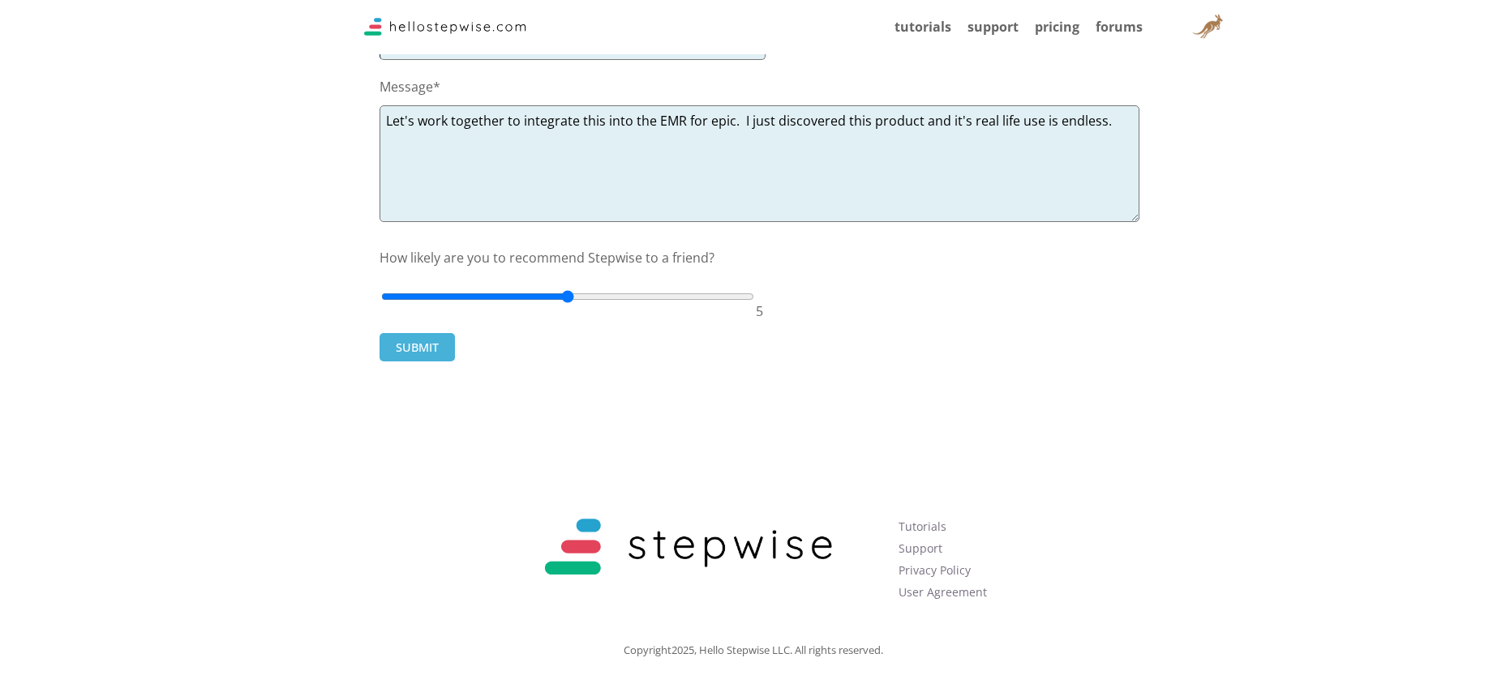
type textarea "Let's work together to integrate this into the EMR for epic. I just discovered …"
click at [409, 351] on button "SUBMIT" at bounding box center [416, 347] width 75 height 28
